Goal: Use online tool/utility: Utilize a website feature to perform a specific function

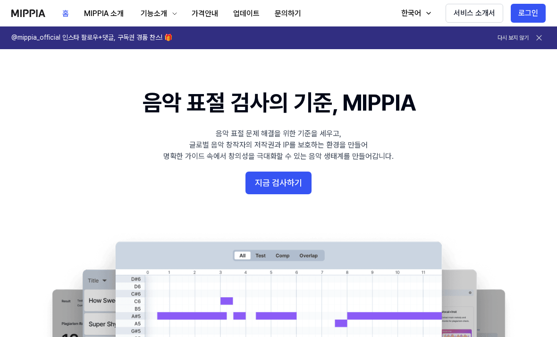
click at [279, 183] on button "지금 검사하기" at bounding box center [279, 182] width 66 height 23
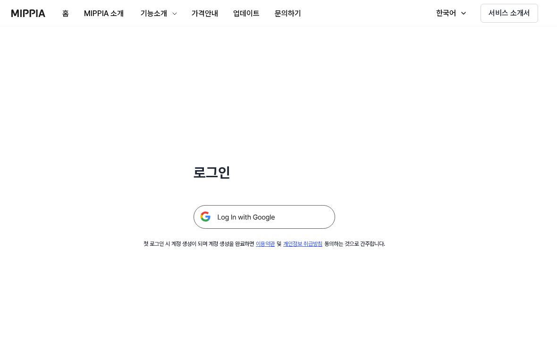
click at [291, 214] on img at bounding box center [265, 217] width 142 height 24
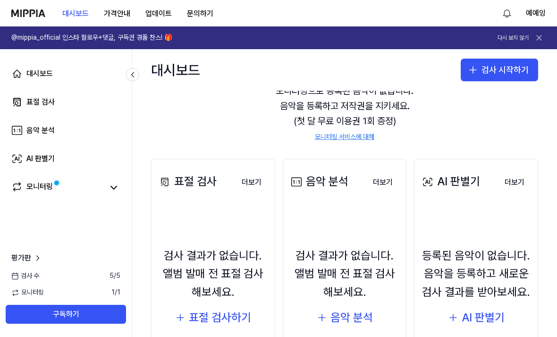
scroll to position [59, 0]
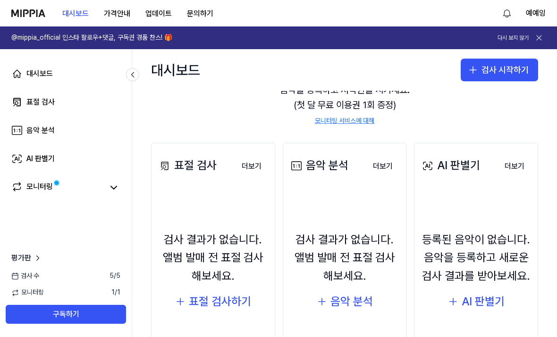
click at [480, 300] on div "AI 판별기" at bounding box center [483, 301] width 43 height 18
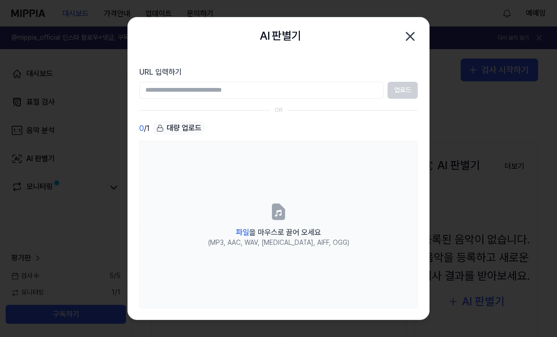
click at [287, 221] on icon at bounding box center [278, 211] width 19 height 19
click at [0, 0] on input "파일 을 마우스로 끌어 오세요 (MP3, AAC, WAV, [MEDICAL_DATA], AIFF, OGG)" at bounding box center [0, 0] width 0 height 0
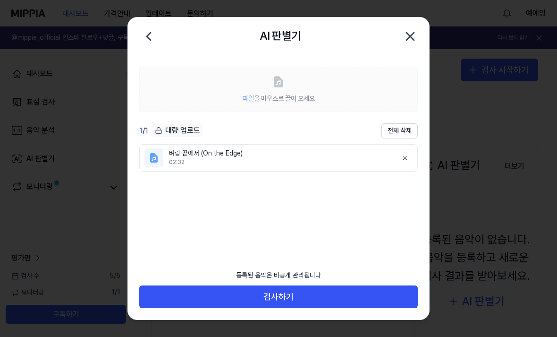
click at [328, 308] on button "검사하기" at bounding box center [278, 296] width 279 height 23
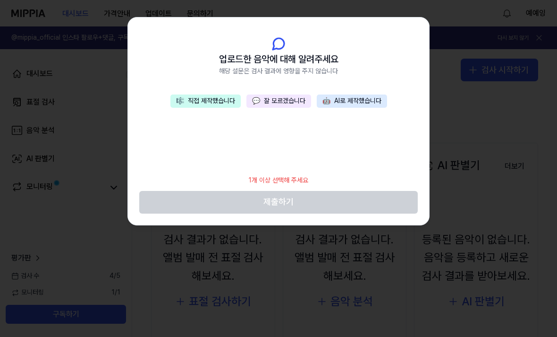
click at [331, 199] on footer "1개 이상 선택해 주세요 제출하기" at bounding box center [278, 191] width 279 height 43
click at [297, 184] on div "1개 이상 선택해 주세요" at bounding box center [278, 180] width 71 height 21
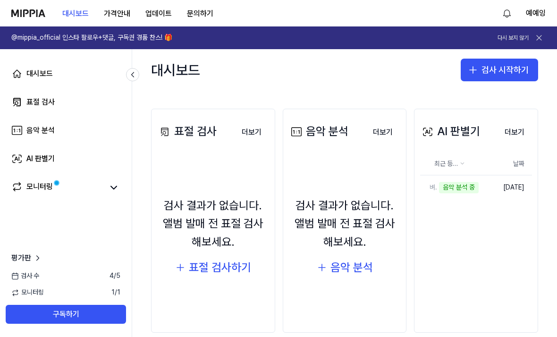
scroll to position [93, 0]
click at [472, 131] on div "AI 판별기" at bounding box center [450, 132] width 60 height 18
click at [498, 74] on button "검사 시작하기" at bounding box center [499, 70] width 77 height 23
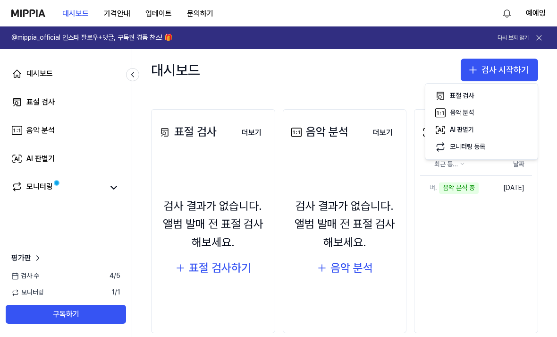
click at [464, 131] on div "AI 판별기" at bounding box center [462, 129] width 24 height 9
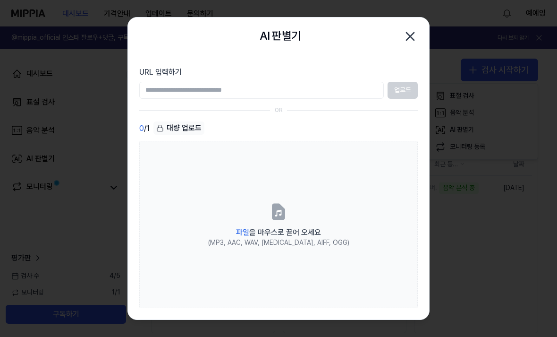
click at [283, 219] on icon at bounding box center [278, 211] width 11 height 15
click at [0, 0] on input "파일 을 마우스로 끌어 오세요 (MP3, AAC, WAV, [MEDICAL_DATA], AIFF, OGG)" at bounding box center [0, 0] width 0 height 0
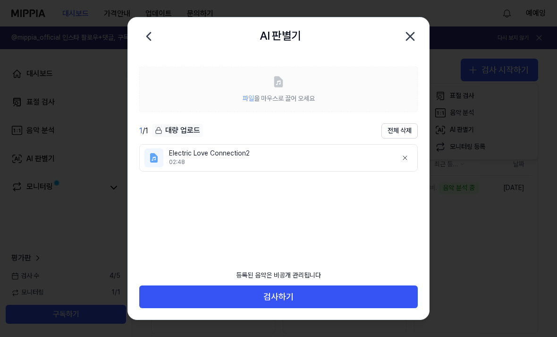
click at [340, 308] on button "검사하기" at bounding box center [278, 296] width 279 height 23
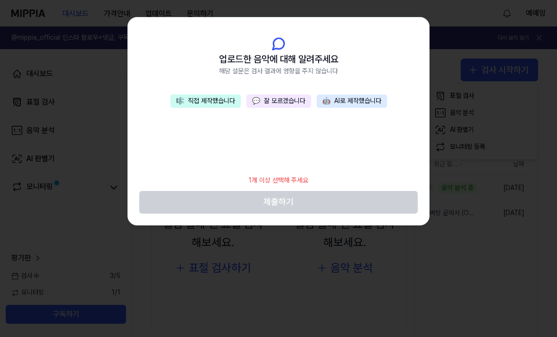
click at [290, 99] on button "💬 잘 모르겠습니다" at bounding box center [278, 100] width 65 height 13
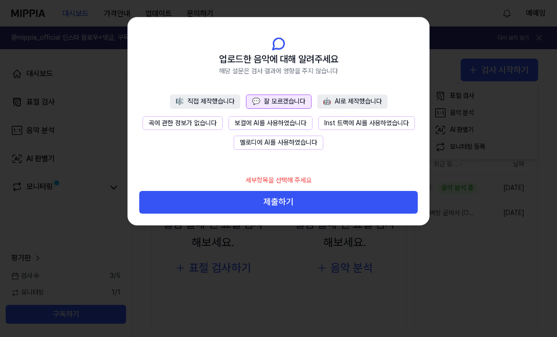
click at [337, 202] on button "제출하기" at bounding box center [278, 202] width 279 height 23
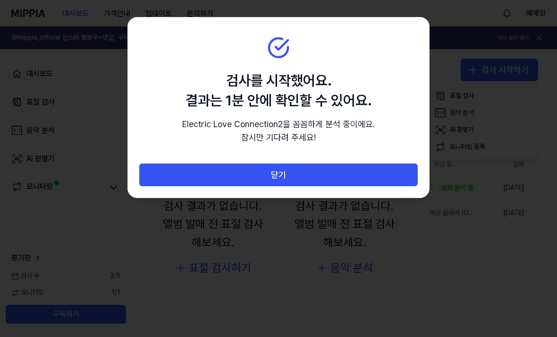
click at [381, 171] on button "닫기" at bounding box center [278, 174] width 279 height 23
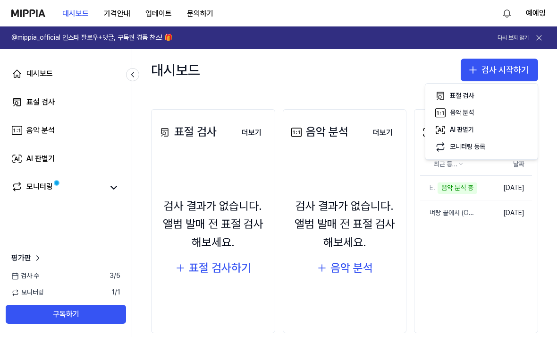
click at [507, 211] on td "[DATE]" at bounding box center [504, 212] width 55 height 25
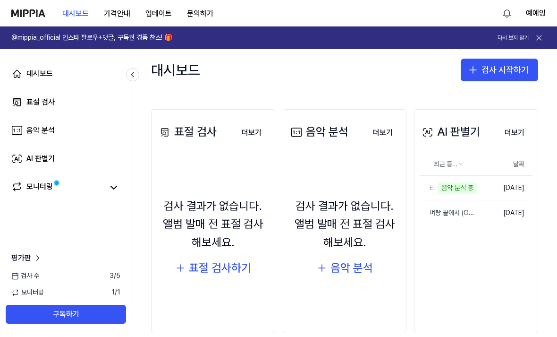
click at [494, 212] on td "[DATE]" at bounding box center [504, 212] width 55 height 25
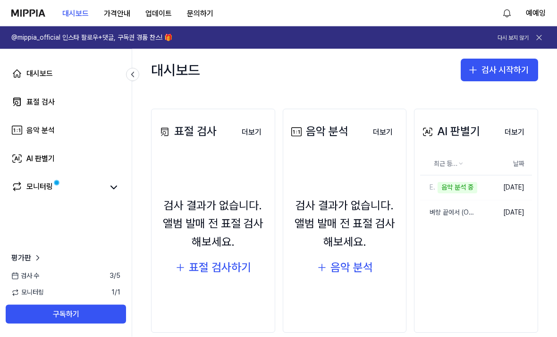
scroll to position [30, 0]
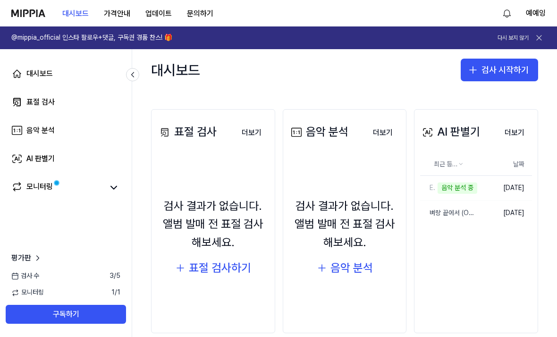
click at [0, 0] on button "삭제" at bounding box center [0, 0] width 0 height 0
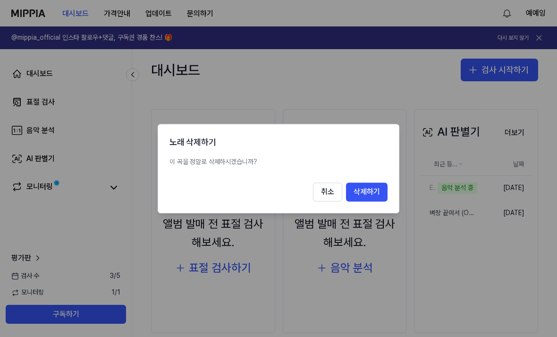
click at [370, 191] on button "삭제하기" at bounding box center [367, 191] width 42 height 19
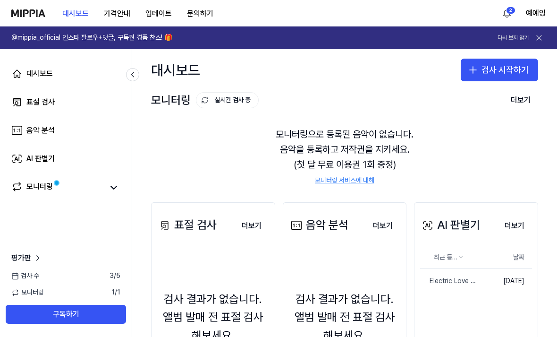
scroll to position [0, 0]
click at [488, 59] on button "검사 시작하기" at bounding box center [499, 70] width 77 height 23
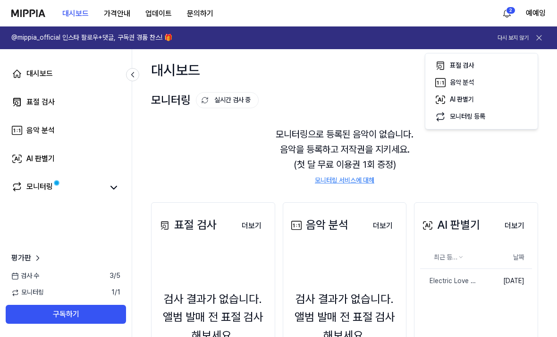
click at [473, 100] on div "AI 판별기" at bounding box center [462, 99] width 24 height 9
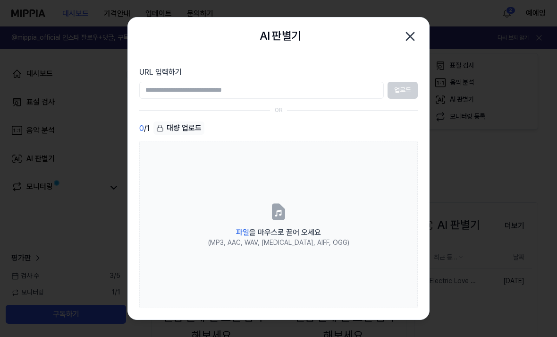
click at [284, 219] on icon at bounding box center [278, 211] width 11 height 15
click at [0, 0] on input "파일 을 마우스로 끌어 오세요 (MP3, AAC, WAV, [MEDICAL_DATA], AIFF, OGG)" at bounding box center [0, 0] width 0 height 0
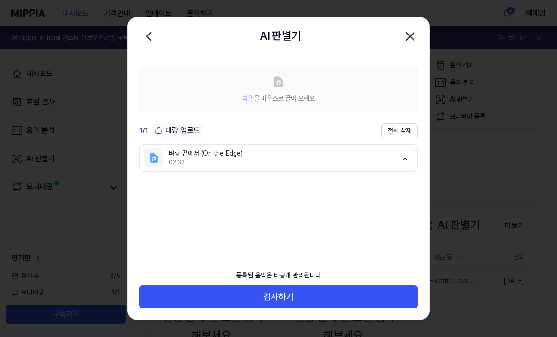
click at [335, 308] on button "검사하기" at bounding box center [278, 296] width 279 height 23
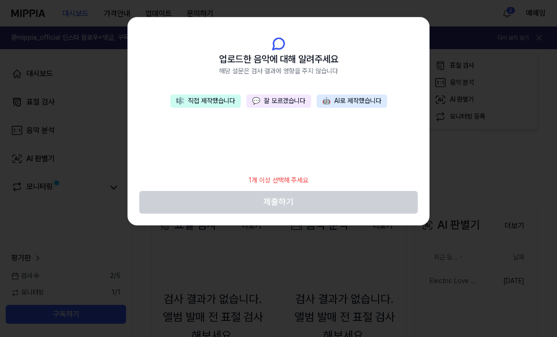
click at [292, 100] on button "💬 잘 모르겠습니다" at bounding box center [278, 100] width 65 height 13
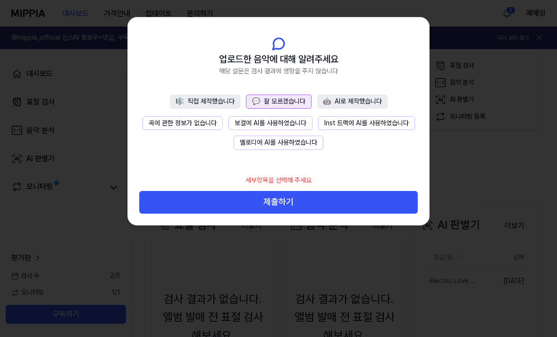
click at [289, 201] on button "제출하기" at bounding box center [278, 202] width 279 height 23
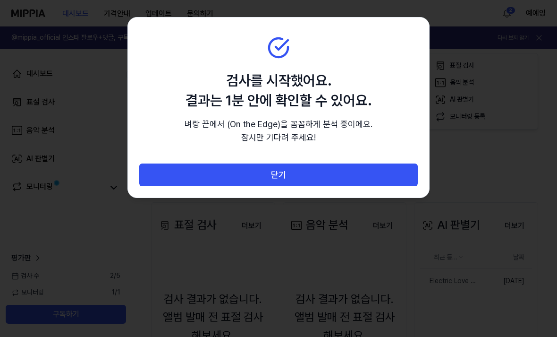
click at [307, 174] on button "닫기" at bounding box center [278, 174] width 279 height 23
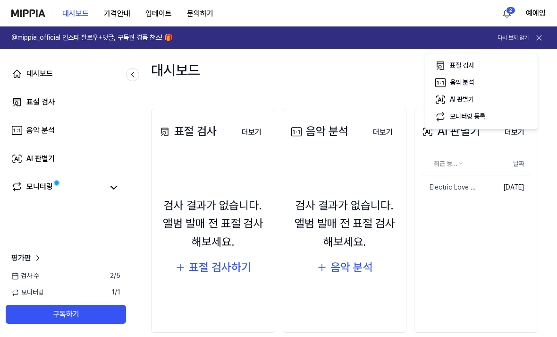
scroll to position [93, 0]
click at [43, 190] on div "모니터링" at bounding box center [39, 187] width 26 height 13
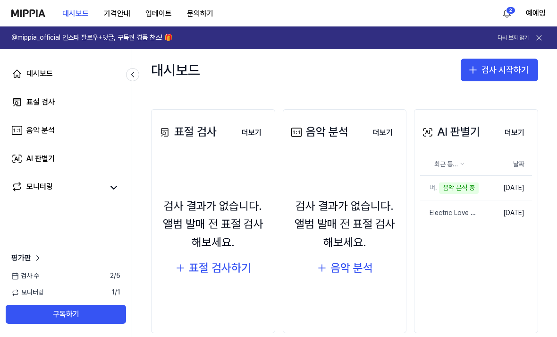
click at [503, 200] on td "[DATE]" at bounding box center [505, 212] width 53 height 25
click at [506, 197] on div "최근 등록 순 날짜 벼랑 끝에서 (On the Edge) 음악 분석 중 삭제 [DATE] Electric Love Connection2 삭제 …" at bounding box center [476, 198] width 112 height 91
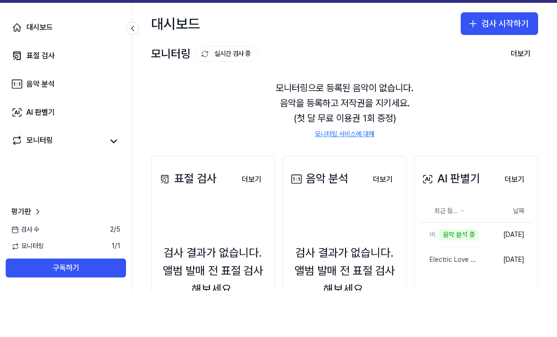
scroll to position [0, 0]
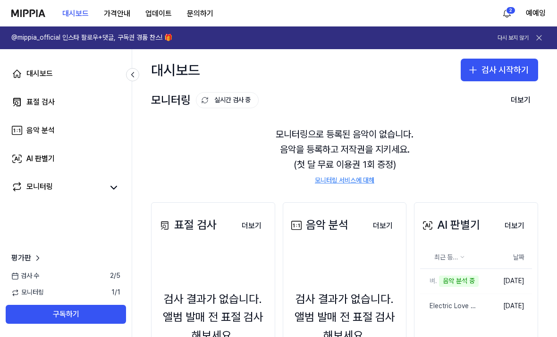
click at [102, 129] on link "음악 분석" at bounding box center [66, 130] width 120 height 23
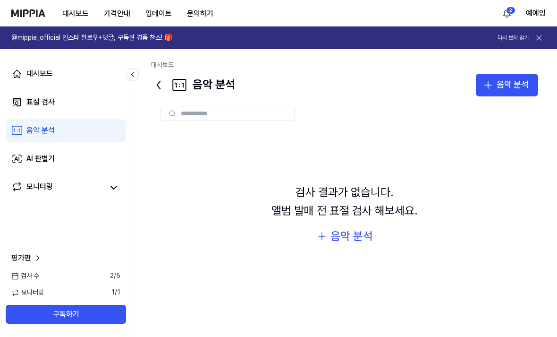
click at [98, 161] on link "AI 판별기" at bounding box center [66, 158] width 120 height 23
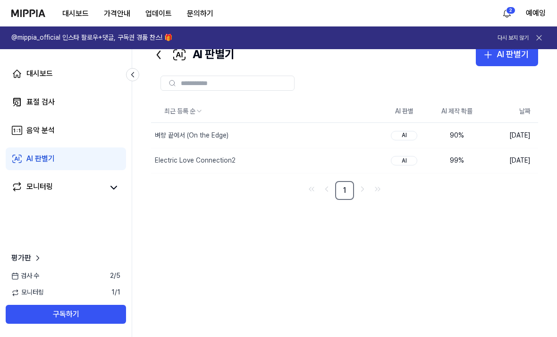
click at [503, 58] on div "AI 판별기" at bounding box center [513, 55] width 32 height 14
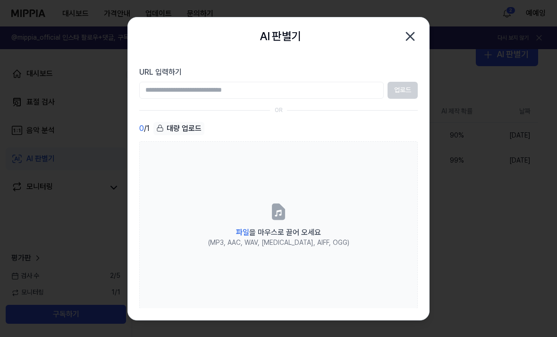
click at [274, 236] on label "파일 을 마우스로 끌어 오세요 (MP3, AAC, WAV, [MEDICAL_DATA], AIFF, OGG)" at bounding box center [278, 224] width 279 height 167
click at [0, 0] on input "파일 을 마우스로 끌어 오세요 (MP3, AAC, WAV, [MEDICAL_DATA], AIFF, OGG)" at bounding box center [0, 0] width 0 height 0
click at [282, 219] on icon at bounding box center [278, 211] width 11 height 15
click at [0, 0] on input "파일 을 마우스로 끌어 오세요 (MP3, AAC, WAV, [MEDICAL_DATA], AIFF, OGG)" at bounding box center [0, 0] width 0 height 0
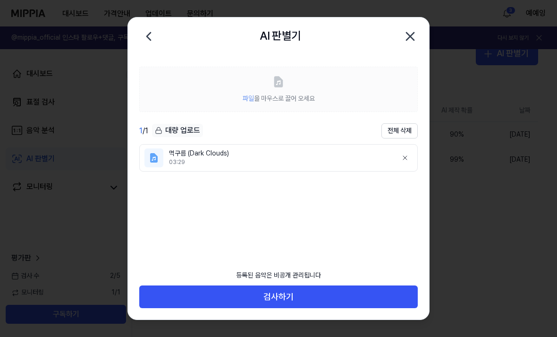
click at [295, 308] on button "검사하기" at bounding box center [278, 296] width 279 height 23
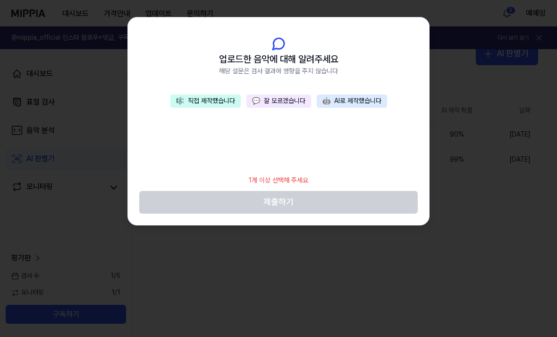
click at [289, 101] on button "💬 잘 모르겠습니다" at bounding box center [278, 100] width 65 height 13
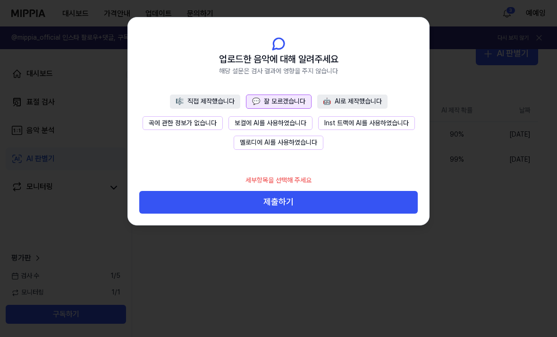
click at [318, 202] on button "제출하기" at bounding box center [278, 202] width 279 height 23
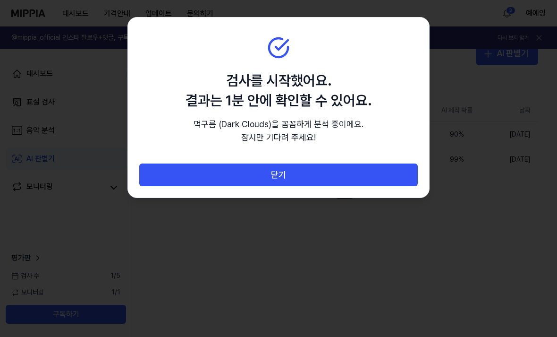
click at [347, 169] on button "닫기" at bounding box center [278, 174] width 279 height 23
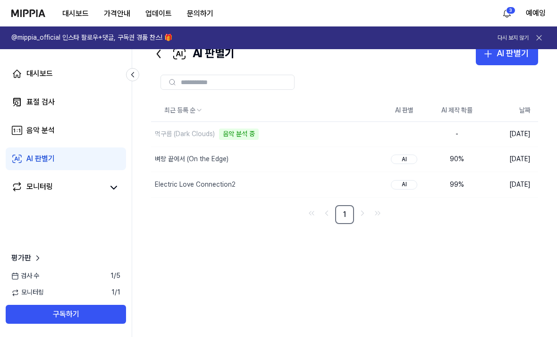
click at [195, 180] on div "Electric Love Connection2" at bounding box center [195, 184] width 81 height 9
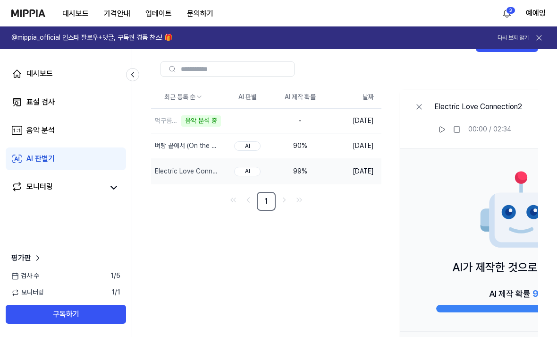
click at [443, 127] on icon at bounding box center [442, 130] width 8 height 8
click at [439, 130] on icon at bounding box center [442, 130] width 8 height 8
click at [246, 146] on div "AI" at bounding box center [247, 146] width 26 height 9
click at [448, 132] on button at bounding box center [441, 129] width 15 height 15
click at [423, 106] on icon at bounding box center [419, 106] width 9 height 9
